Goal: Task Accomplishment & Management: Manage account settings

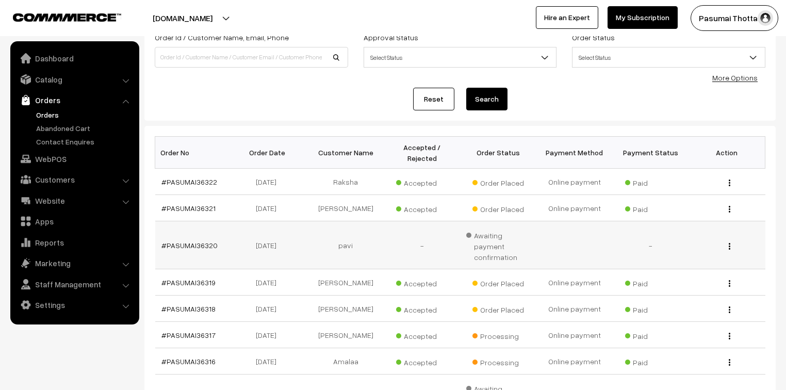
scroll to position [41, 0]
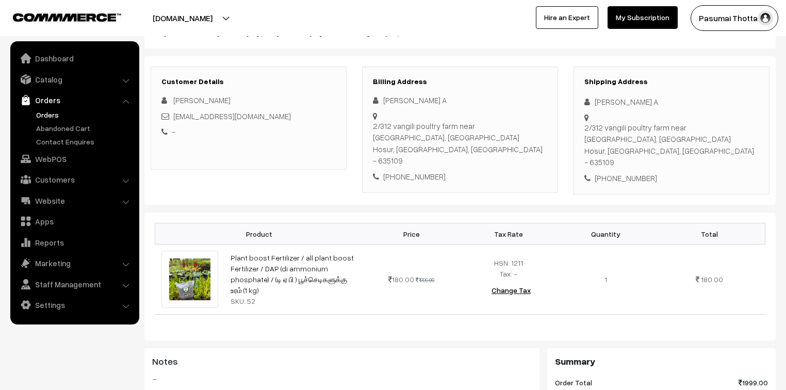
scroll to position [165, 0]
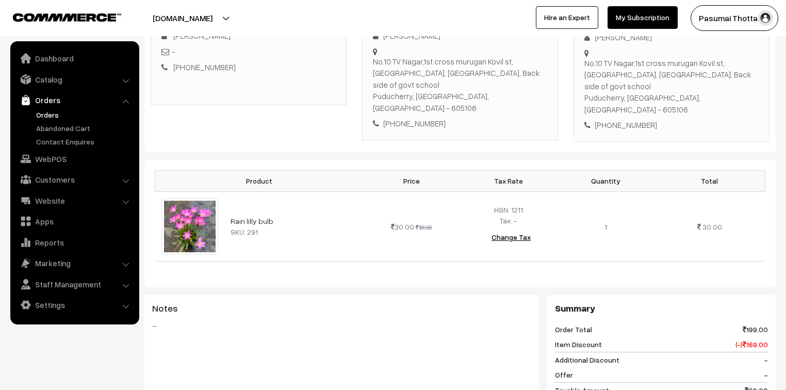
scroll to position [206, 0]
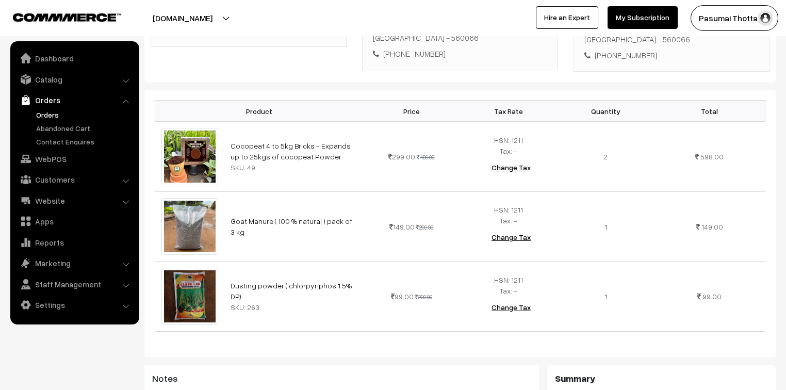
scroll to position [247, 0]
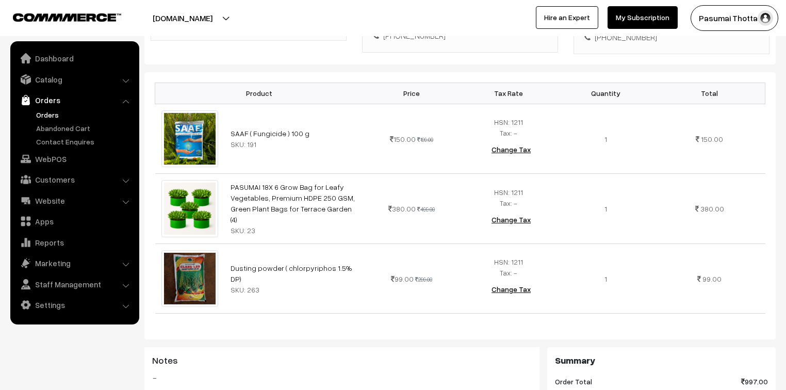
scroll to position [289, 0]
